Goal: Consume media (video, audio)

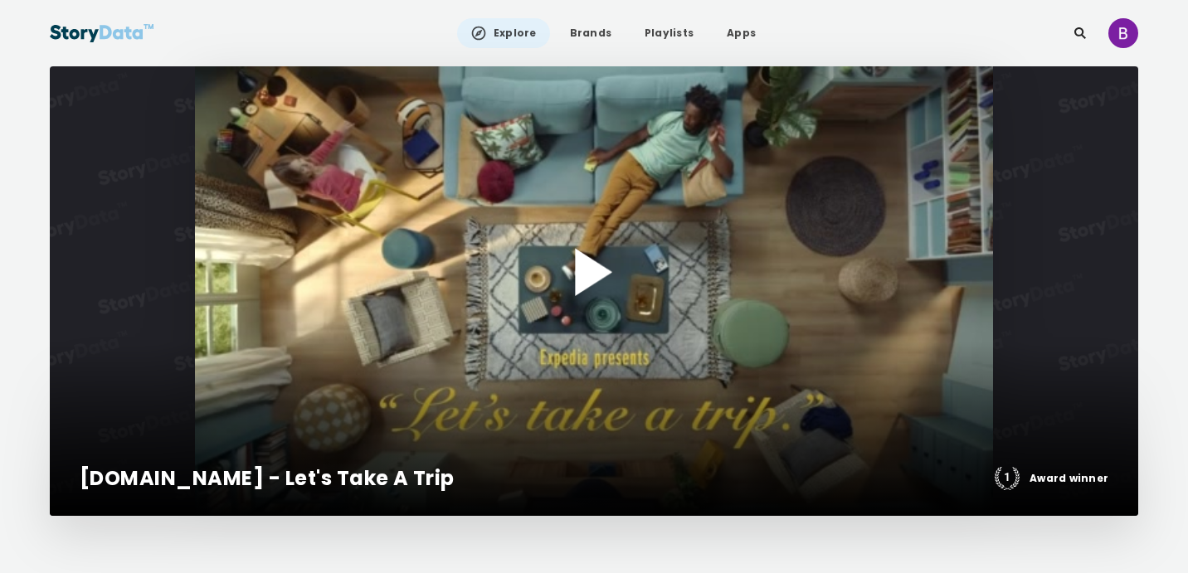
click at [577, 270] on div at bounding box center [594, 291] width 1088 height 450
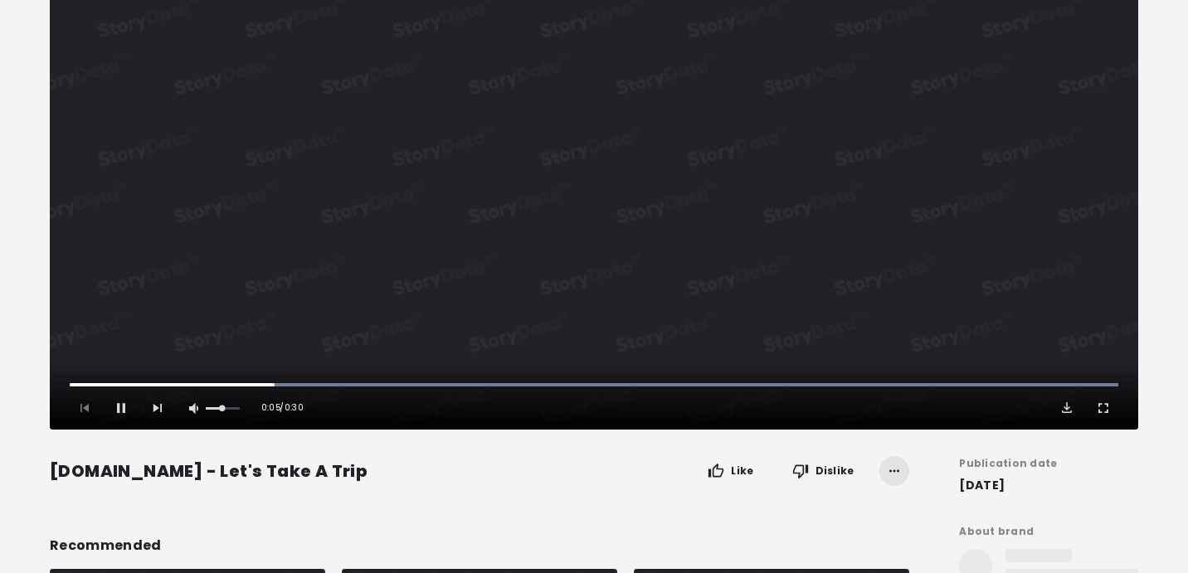
scroll to position [62, 0]
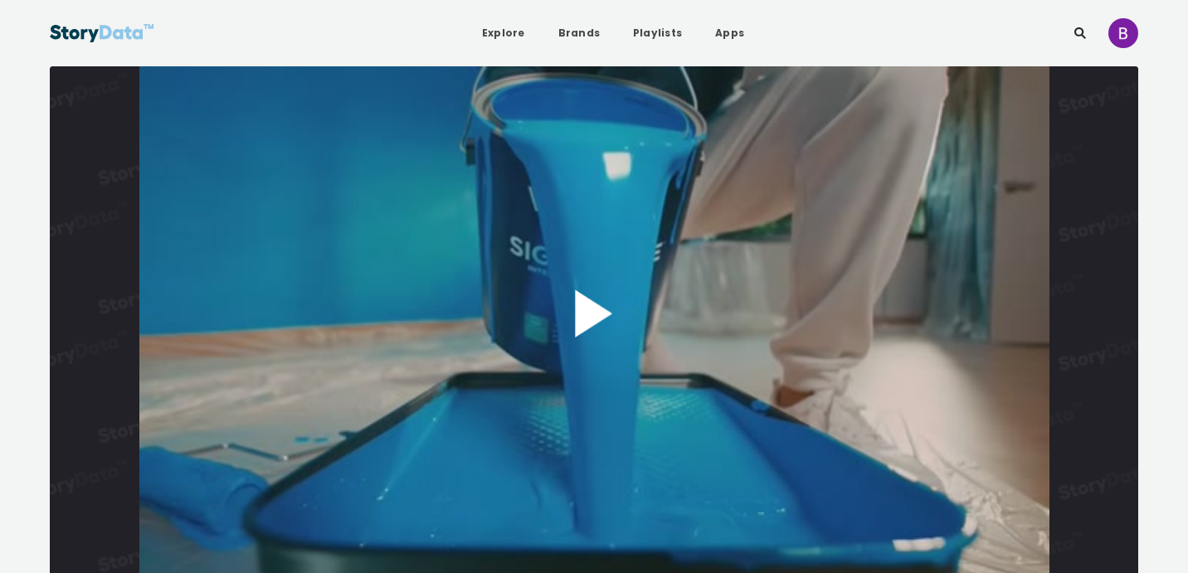
click at [595, 319] on button "Play Video" at bounding box center [594, 321] width 1088 height 511
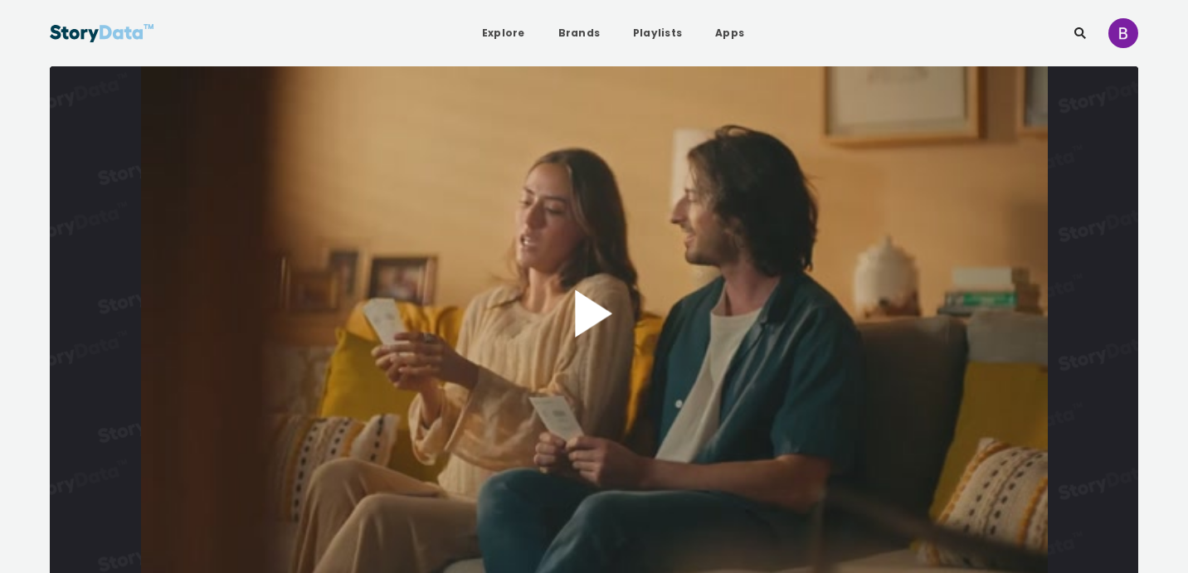
click at [591, 296] on button "Play Video" at bounding box center [594, 321] width 1088 height 511
